Goal: Check status

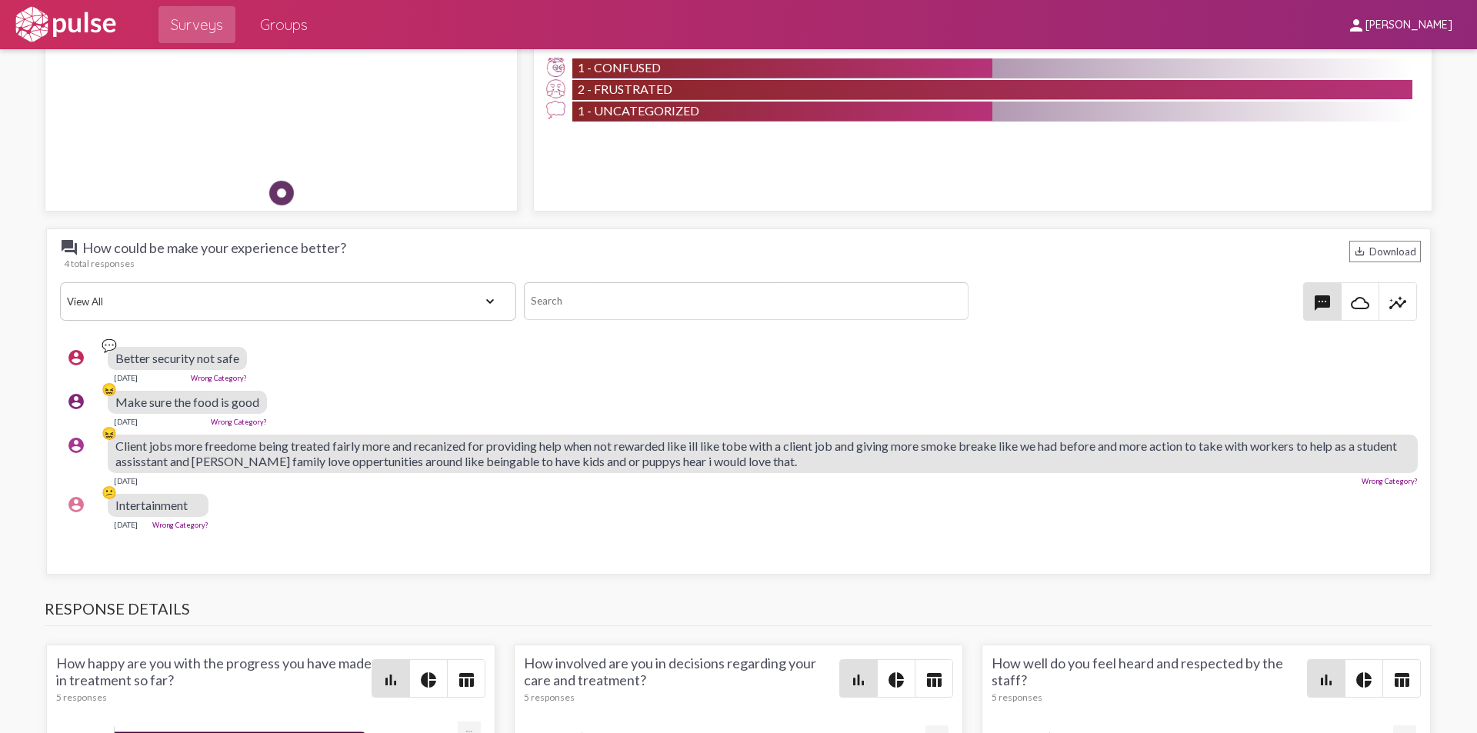
scroll to position [1323, 0]
